Goal: Task Accomplishment & Management: Use online tool/utility

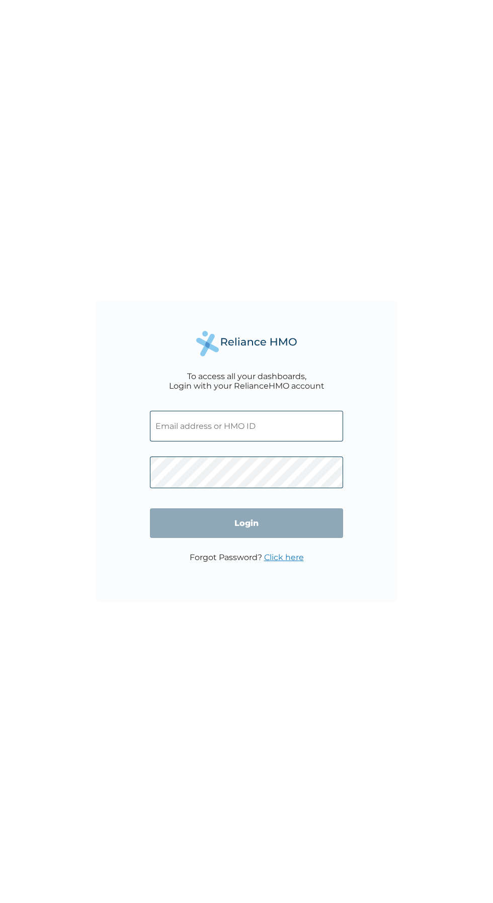
click at [249, 428] on input "text" at bounding box center [246, 426] width 193 height 31
click input "Login" at bounding box center [246, 523] width 193 height 30
